Goal: Information Seeking & Learning: Learn about a topic

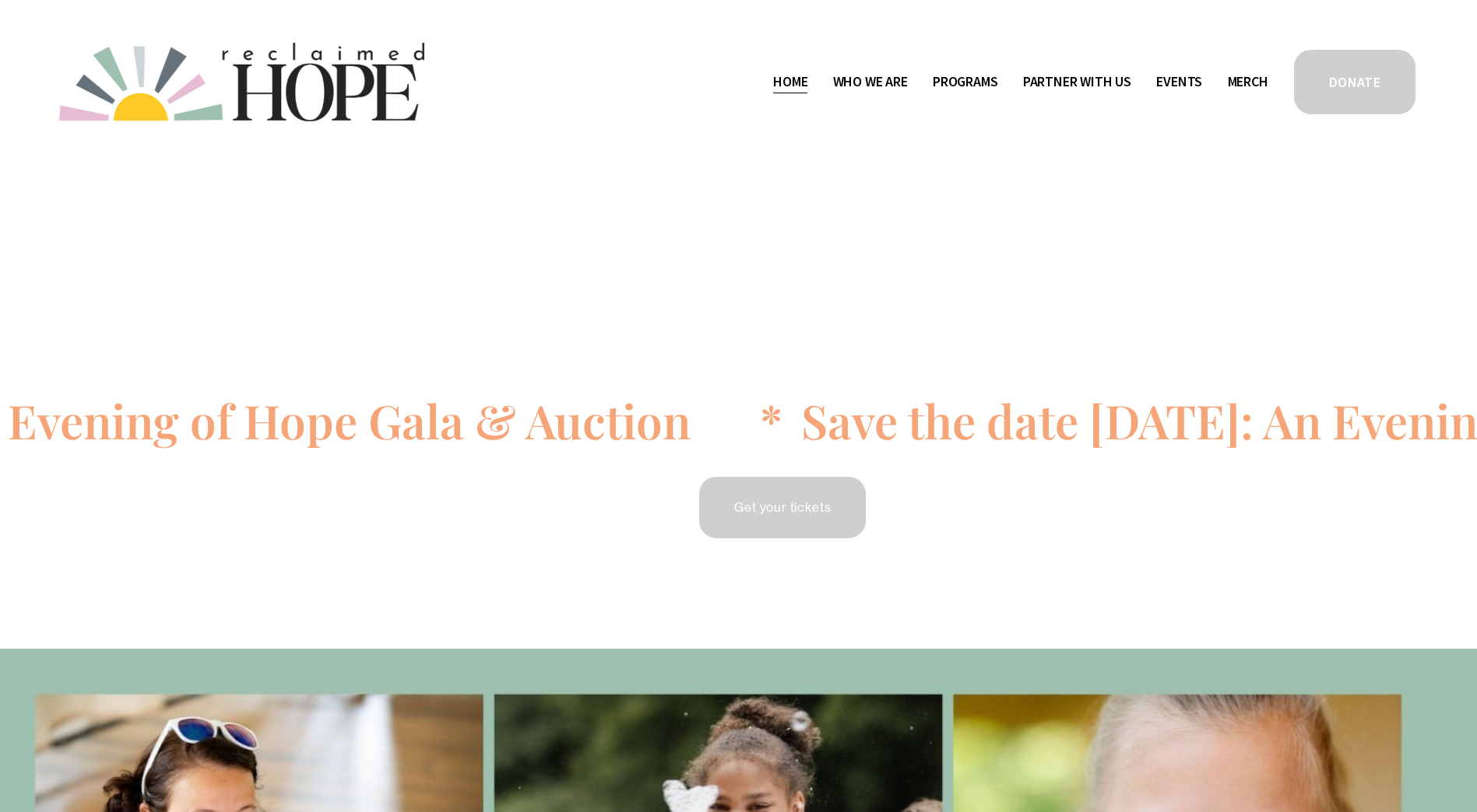
click at [0, 0] on span "Staff & Board" at bounding box center [0, 0] width 0 height 0
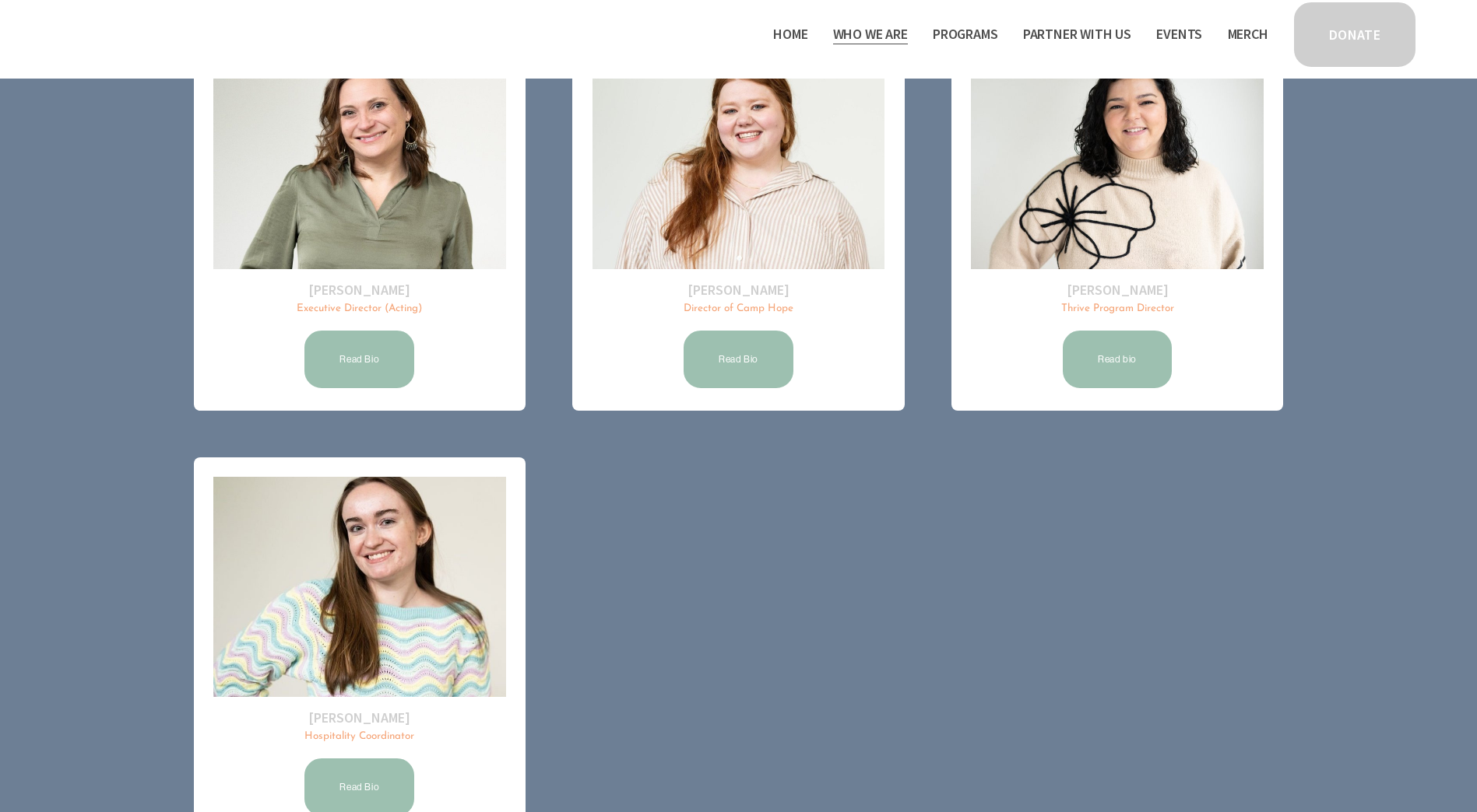
scroll to position [398, 0]
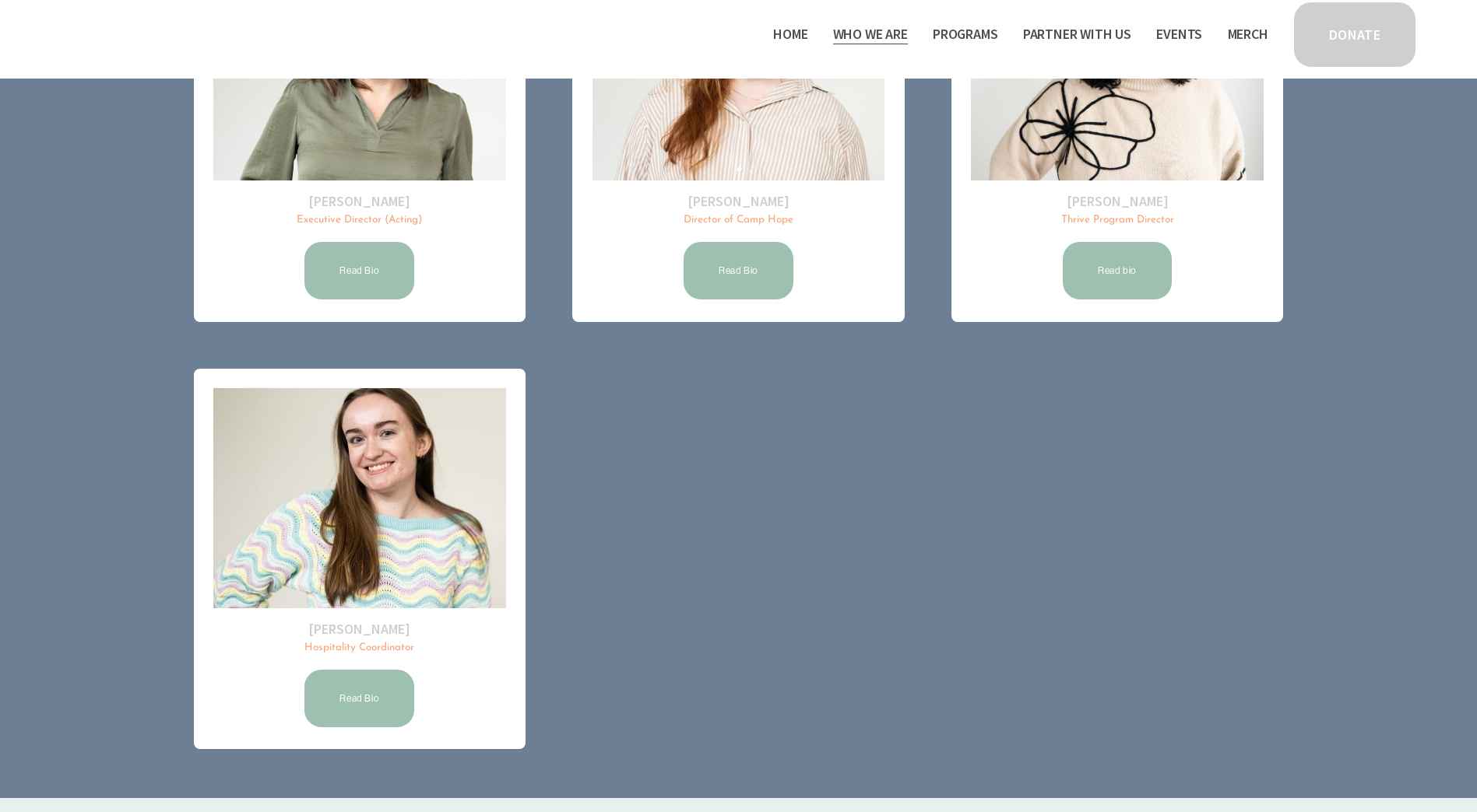
click at [371, 704] on link "Read Bio" at bounding box center [359, 699] width 114 height 62
